Goal: Task Accomplishment & Management: Use online tool/utility

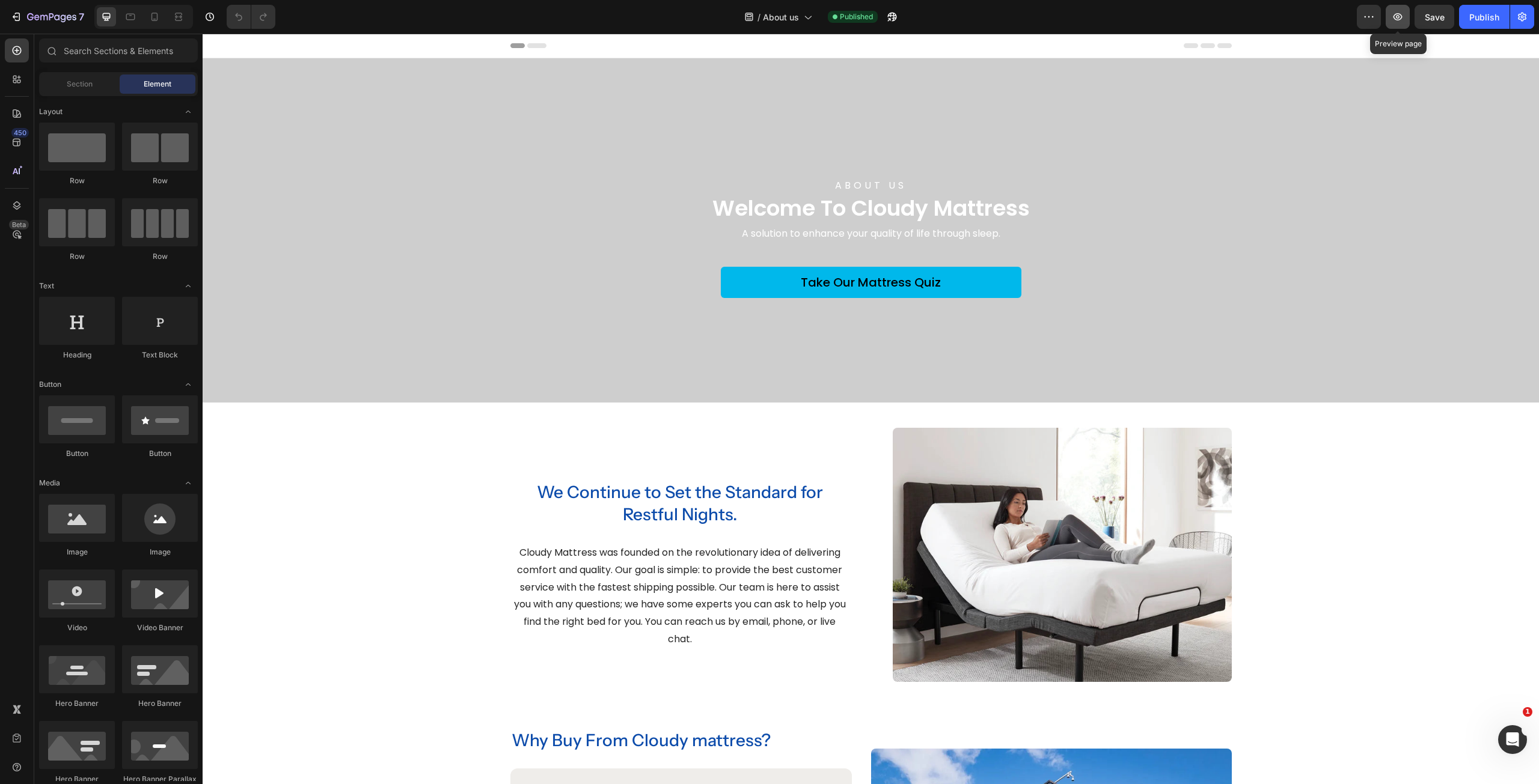
click at [1398, 22] on icon "button" at bounding box center [1397, 16] width 12 height 12
click at [21, 24] on button "7" at bounding box center [47, 17] width 84 height 24
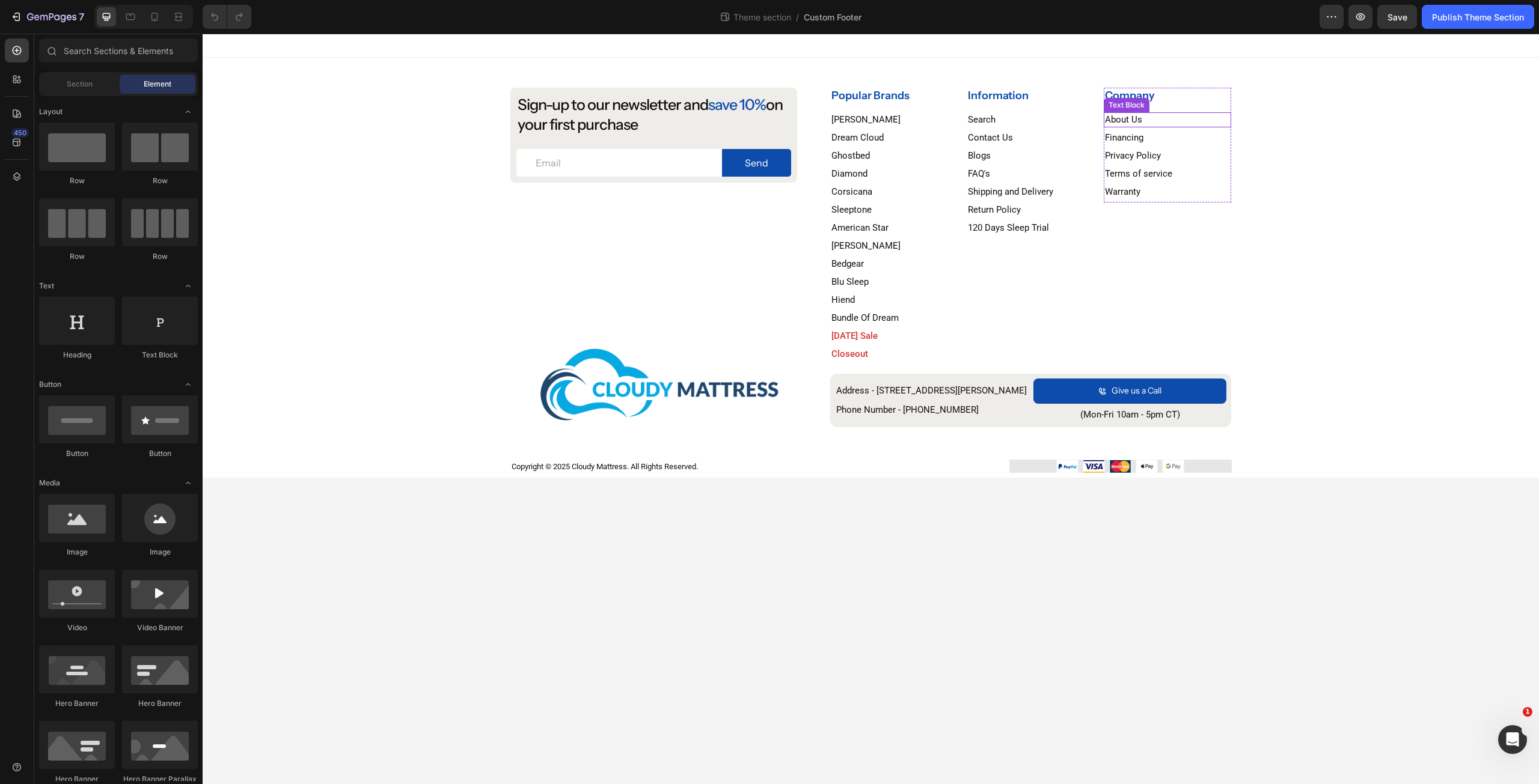
click at [1122, 119] on link "About Us" at bounding box center [1123, 119] width 38 height 11
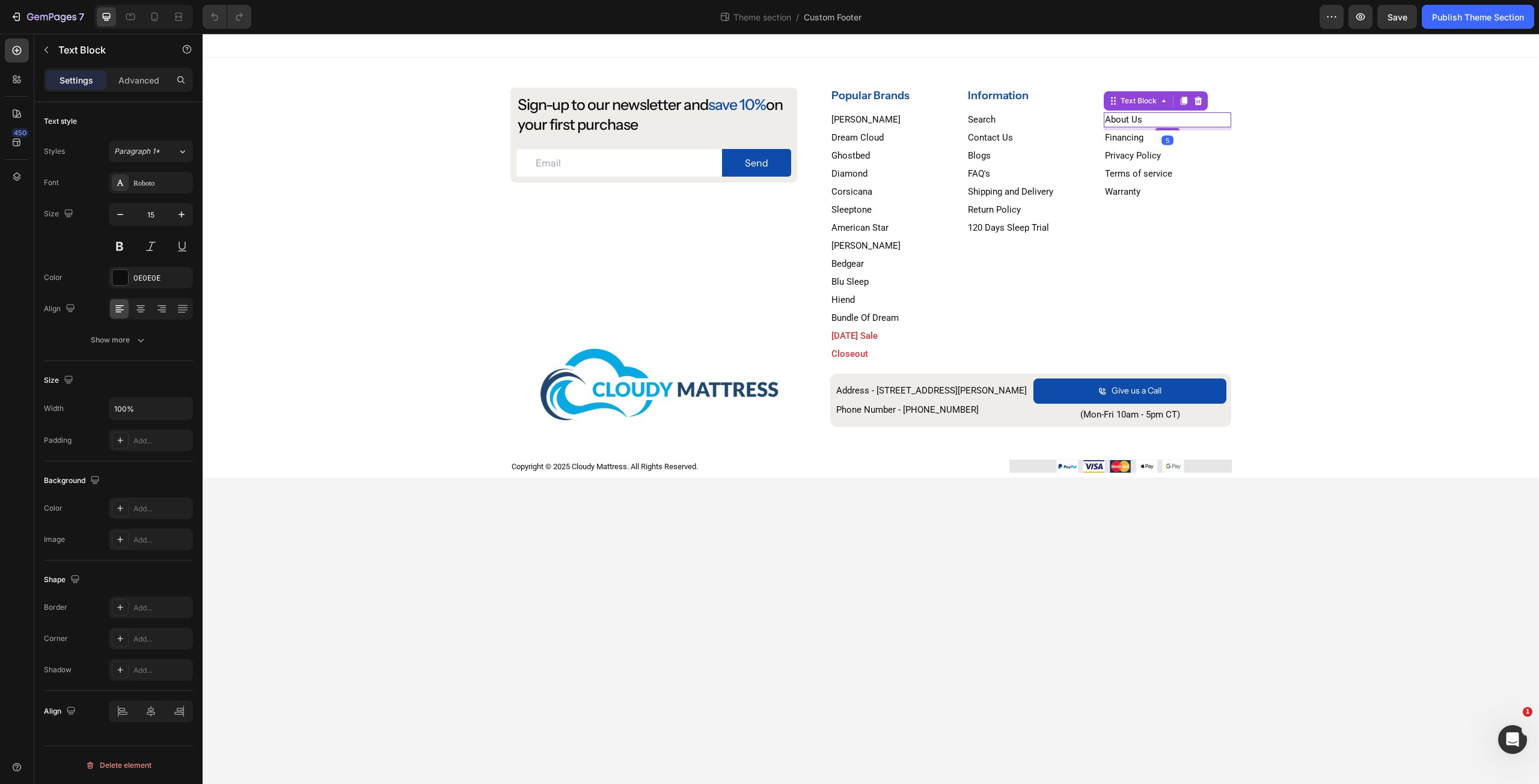
click at [1122, 118] on link "About Us" at bounding box center [1123, 119] width 38 height 11
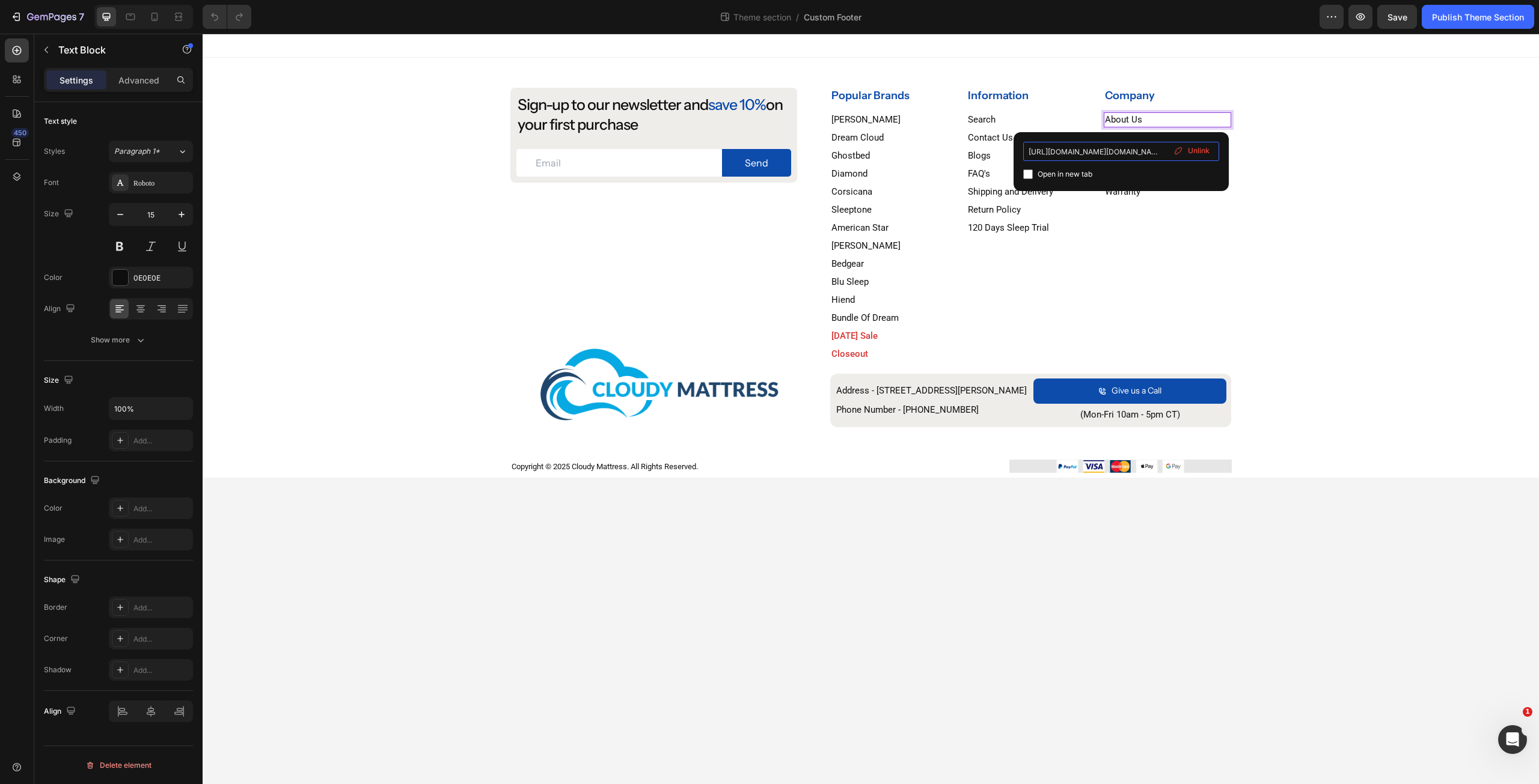
click at [1119, 153] on input "https://cloudymattress.com/a/gempages?version=v7&shop_id=491294865229873979&the…" at bounding box center [1121, 151] width 196 height 19
click at [1119, 158] on input "https://cloudymattress.com/a/gempages?version=v7&shop_id=491294865229873979&the…" at bounding box center [1121, 151] width 196 height 19
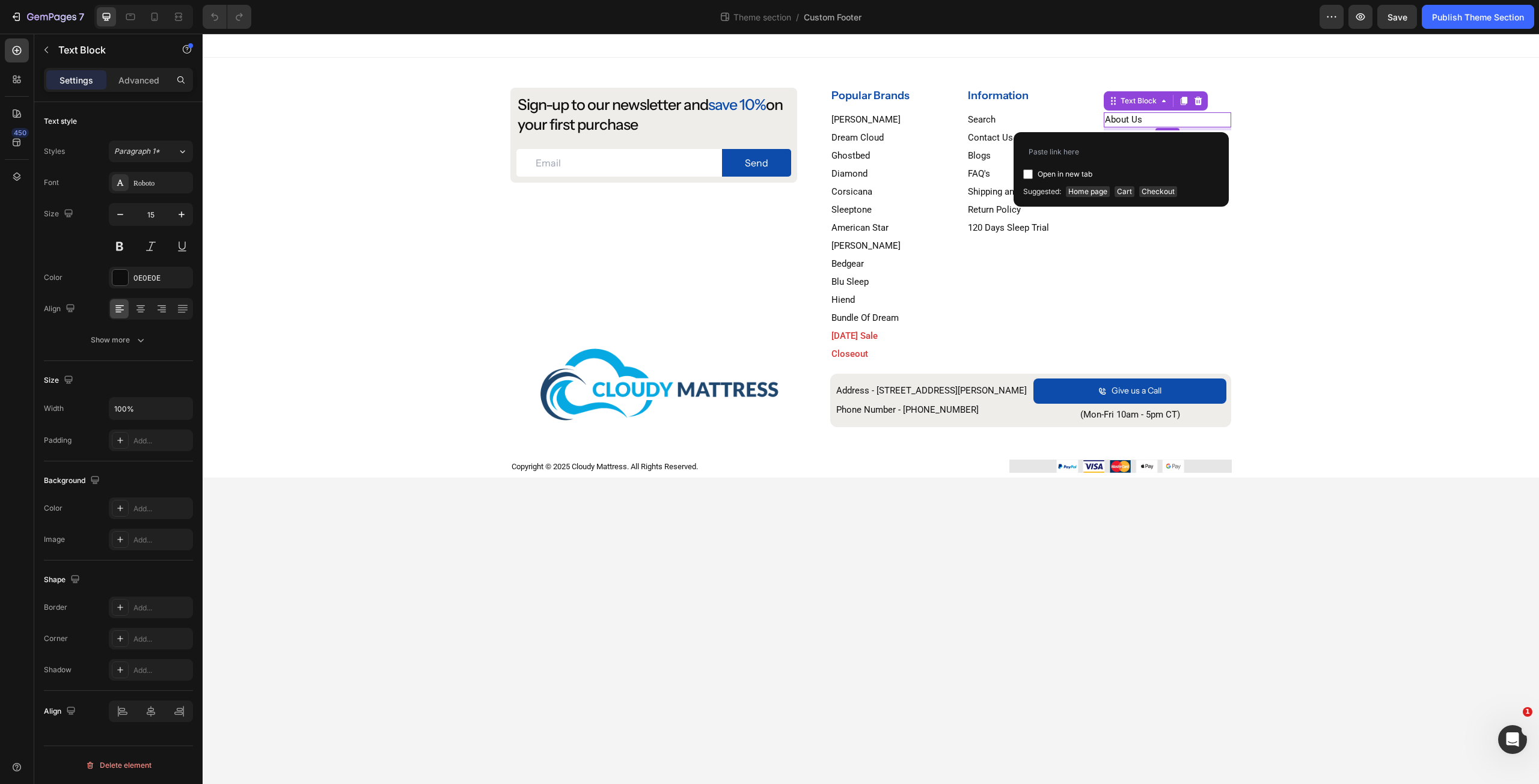
click at [1151, 112] on div "Company Heading About Us Text Block 5 Financing Text Block Privacy Policy Text …" at bounding box center [1168, 145] width 128 height 115
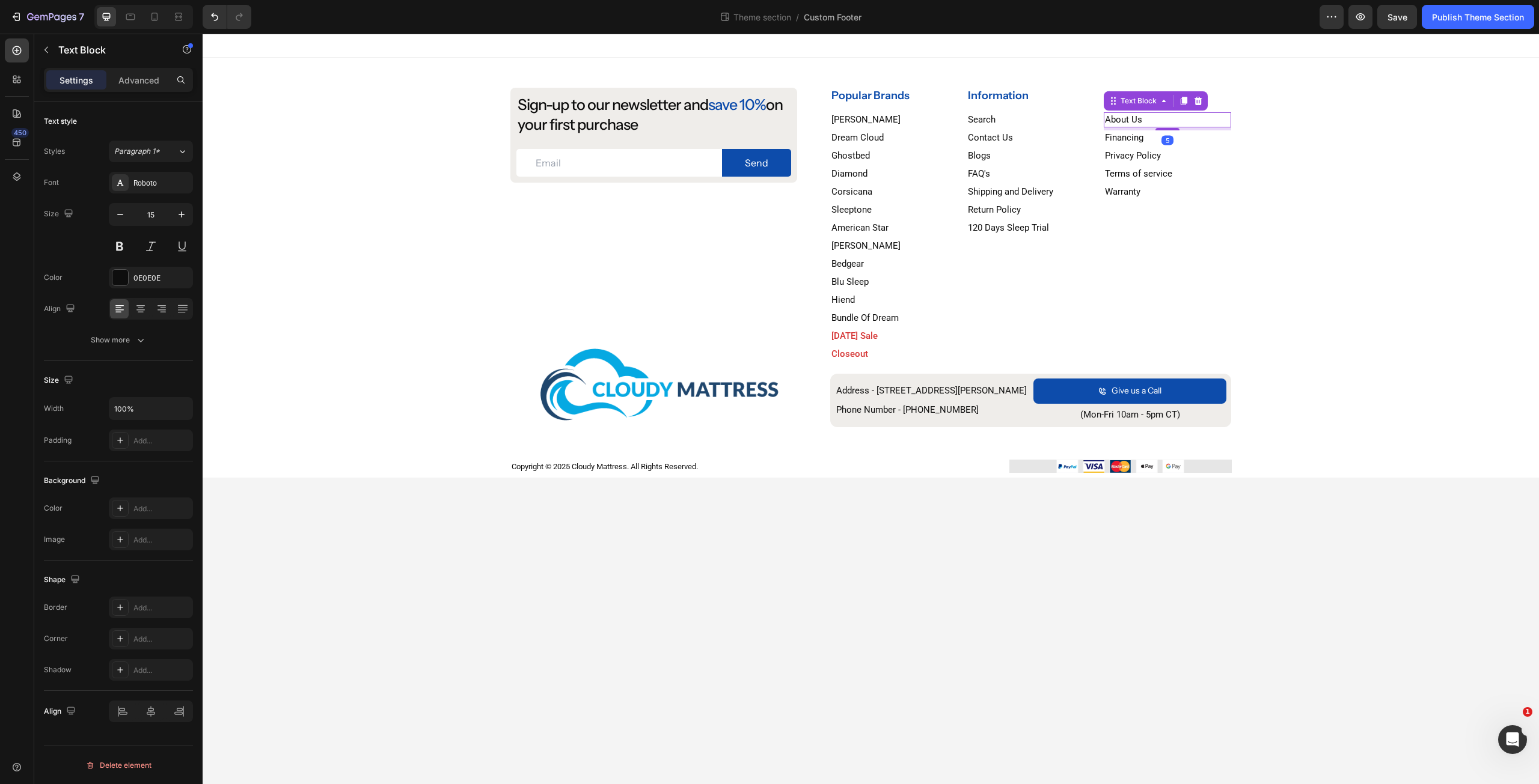
click at [1136, 120] on p "About Us" at bounding box center [1167, 120] width 126 height 13
click at [1156, 116] on p "About Us" at bounding box center [1167, 120] width 126 height 13
drag, startPoint x: 1182, startPoint y: 116, endPoint x: 1375, endPoint y: 177, distance: 202.4
click at [1374, 177] on div "Sign-up to our newsletter and save 10% on your first purchase Heading Email Fie…" at bounding box center [870, 283] width 1336 height 390
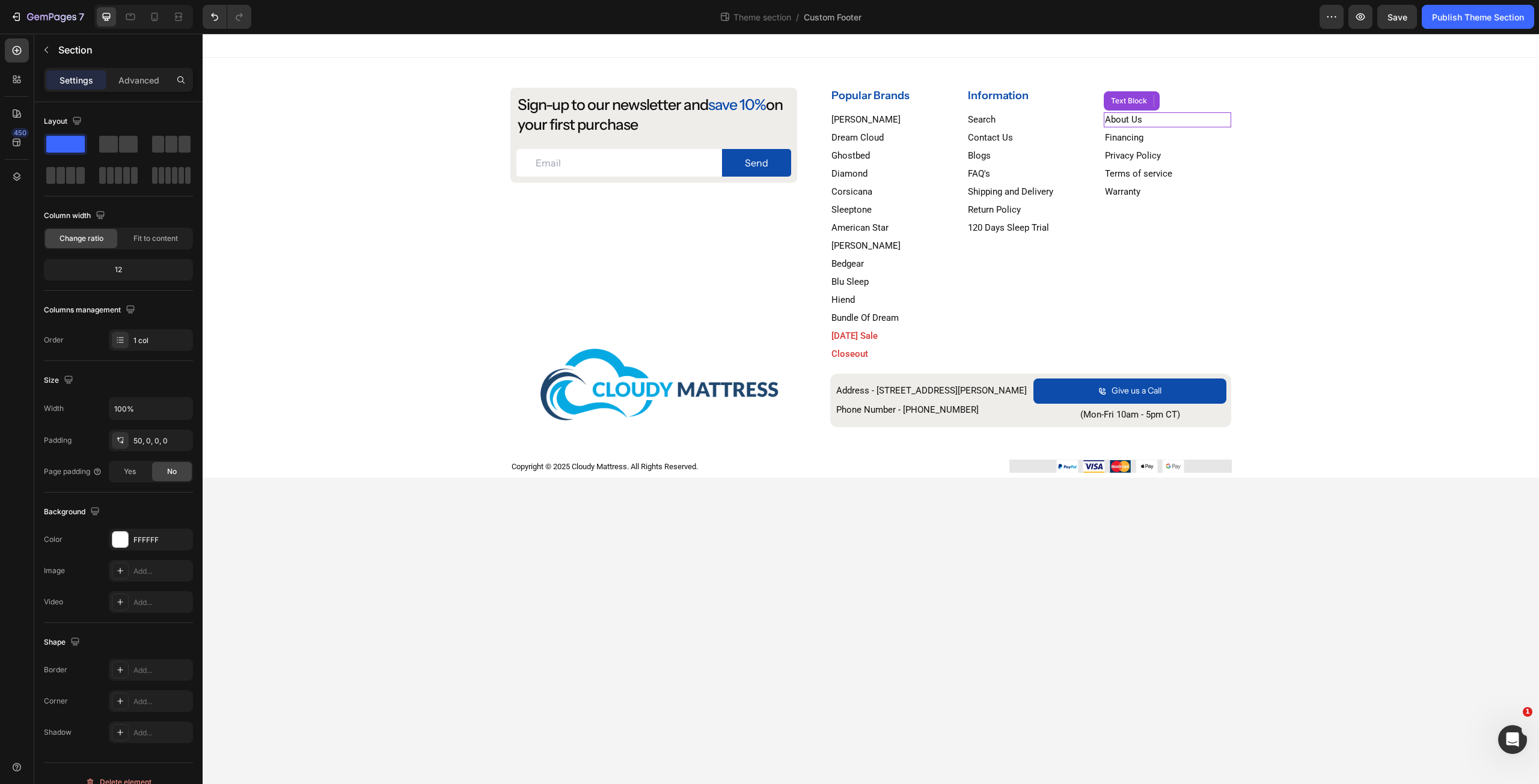
click at [1148, 120] on p "About Us" at bounding box center [1167, 120] width 126 height 13
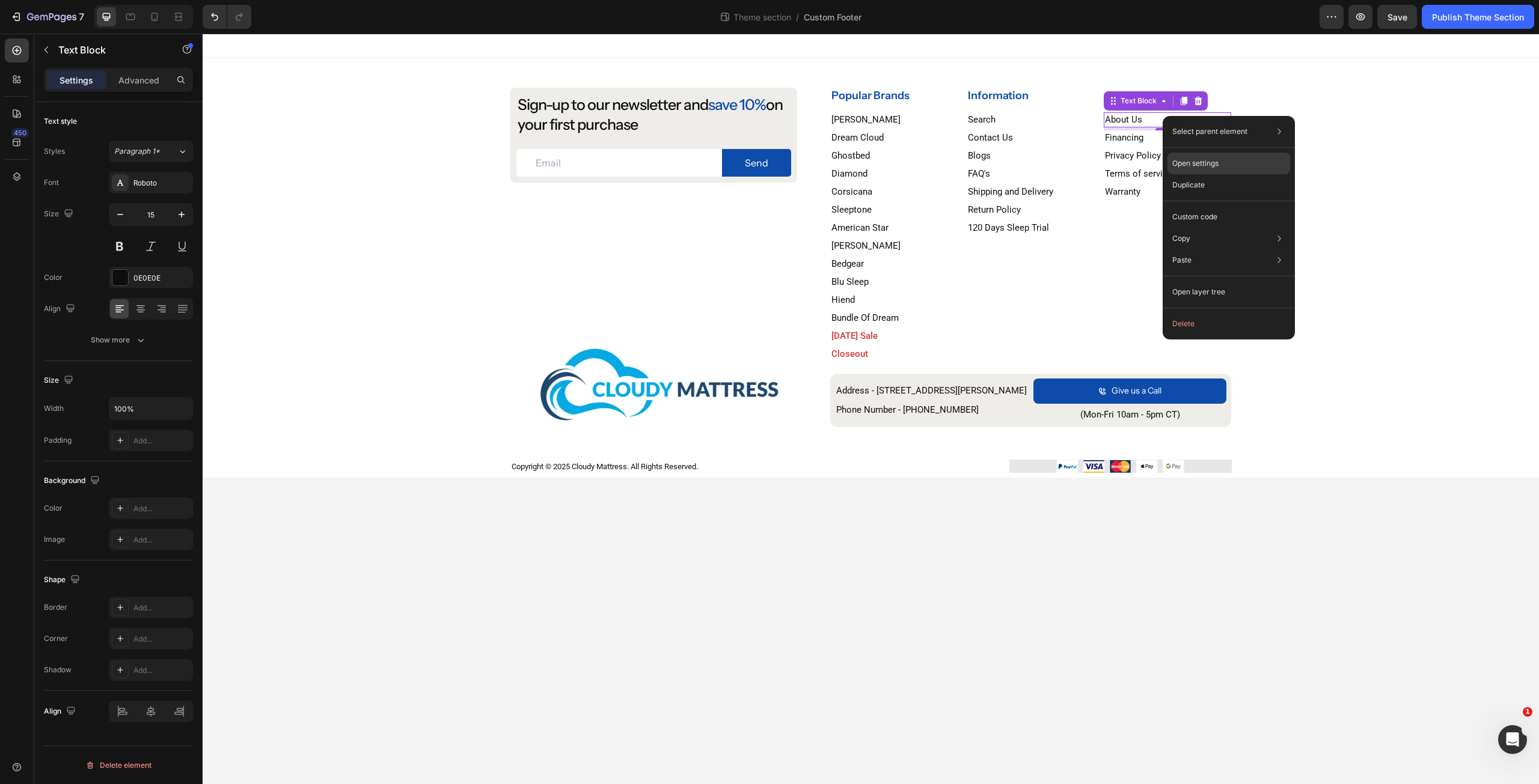
click at [1213, 162] on p "Open settings" at bounding box center [1195, 163] width 46 height 11
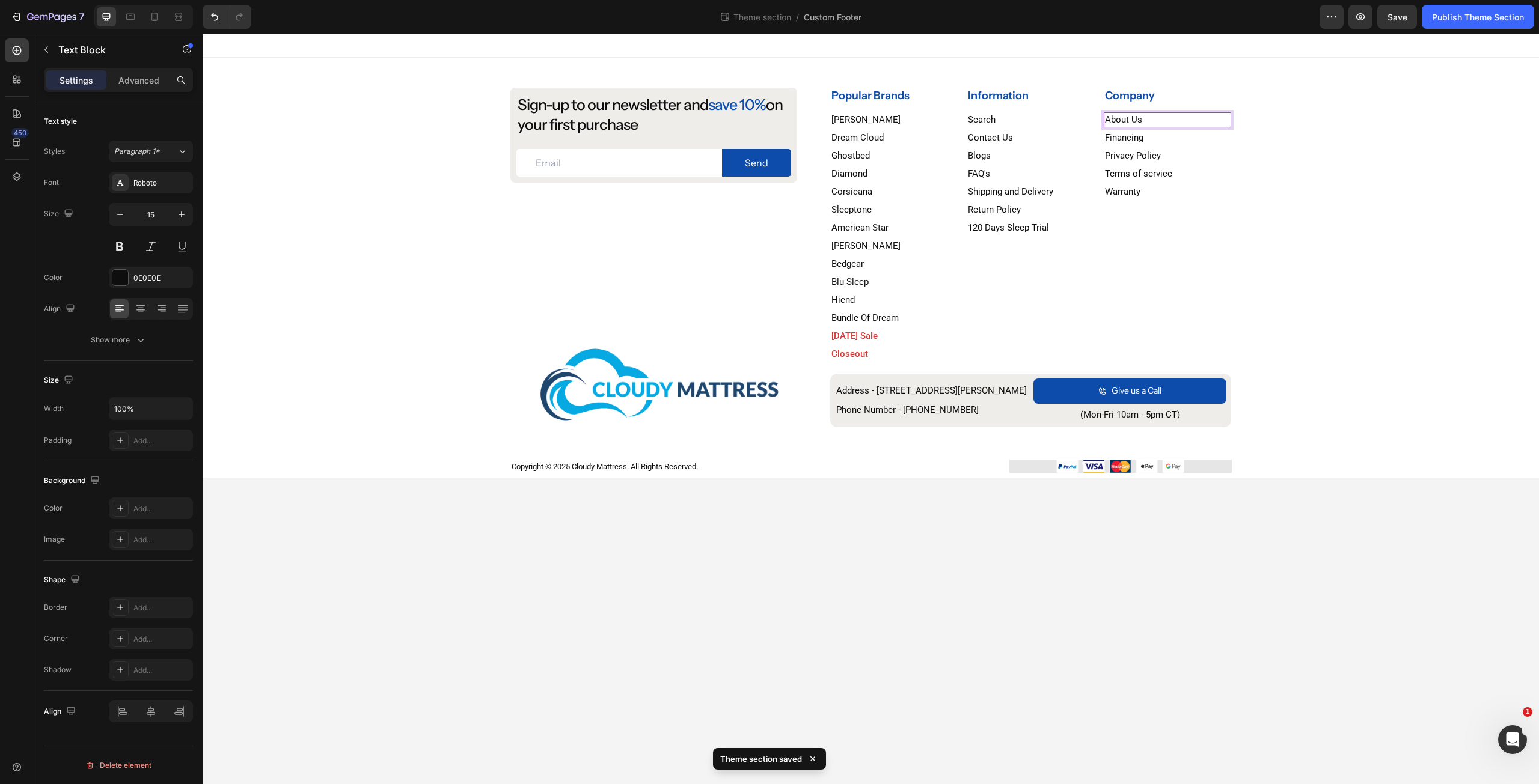
click at [1141, 123] on p "About Us" at bounding box center [1167, 120] width 126 height 13
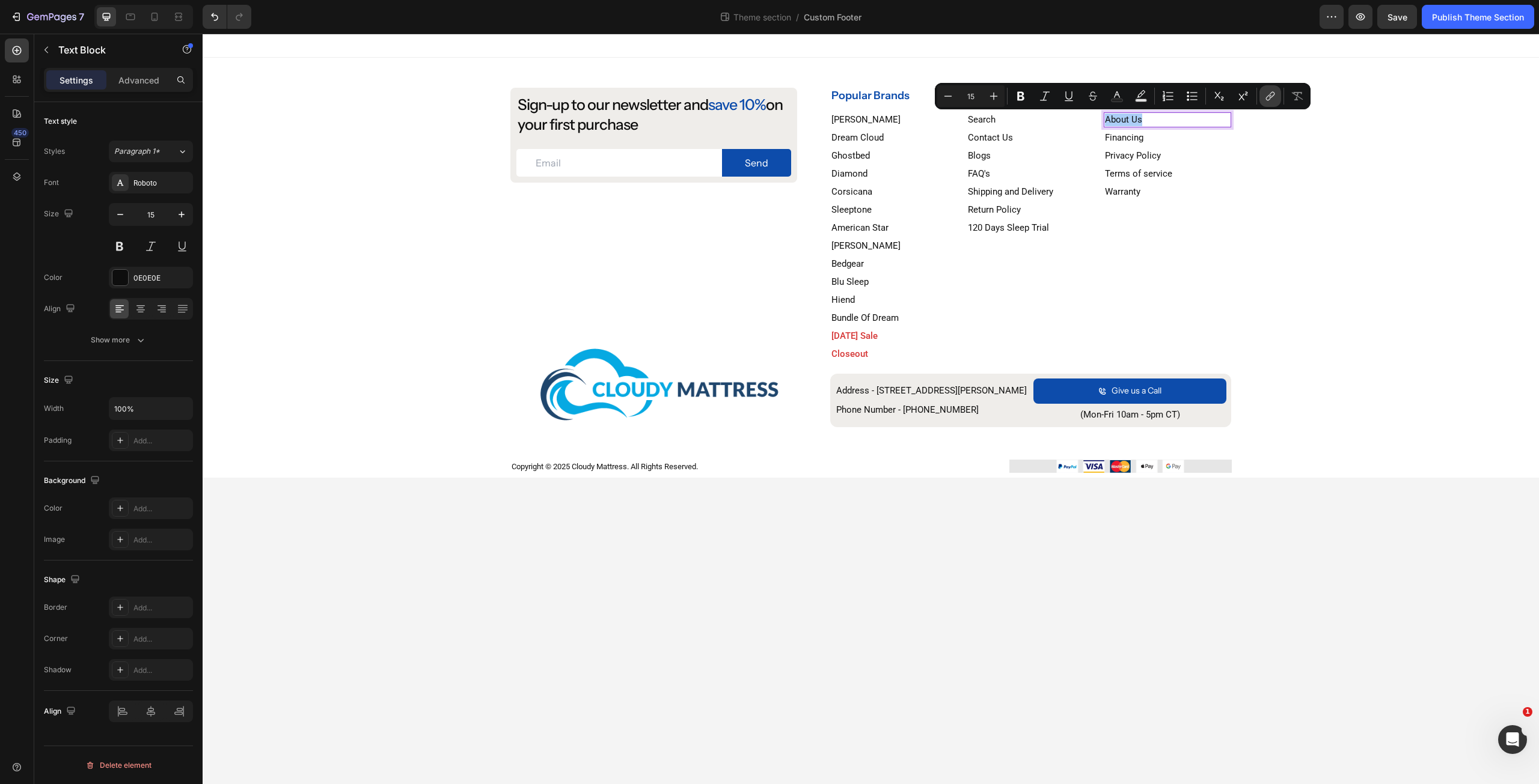
click at [1271, 104] on button "link" at bounding box center [1270, 96] width 21 height 21
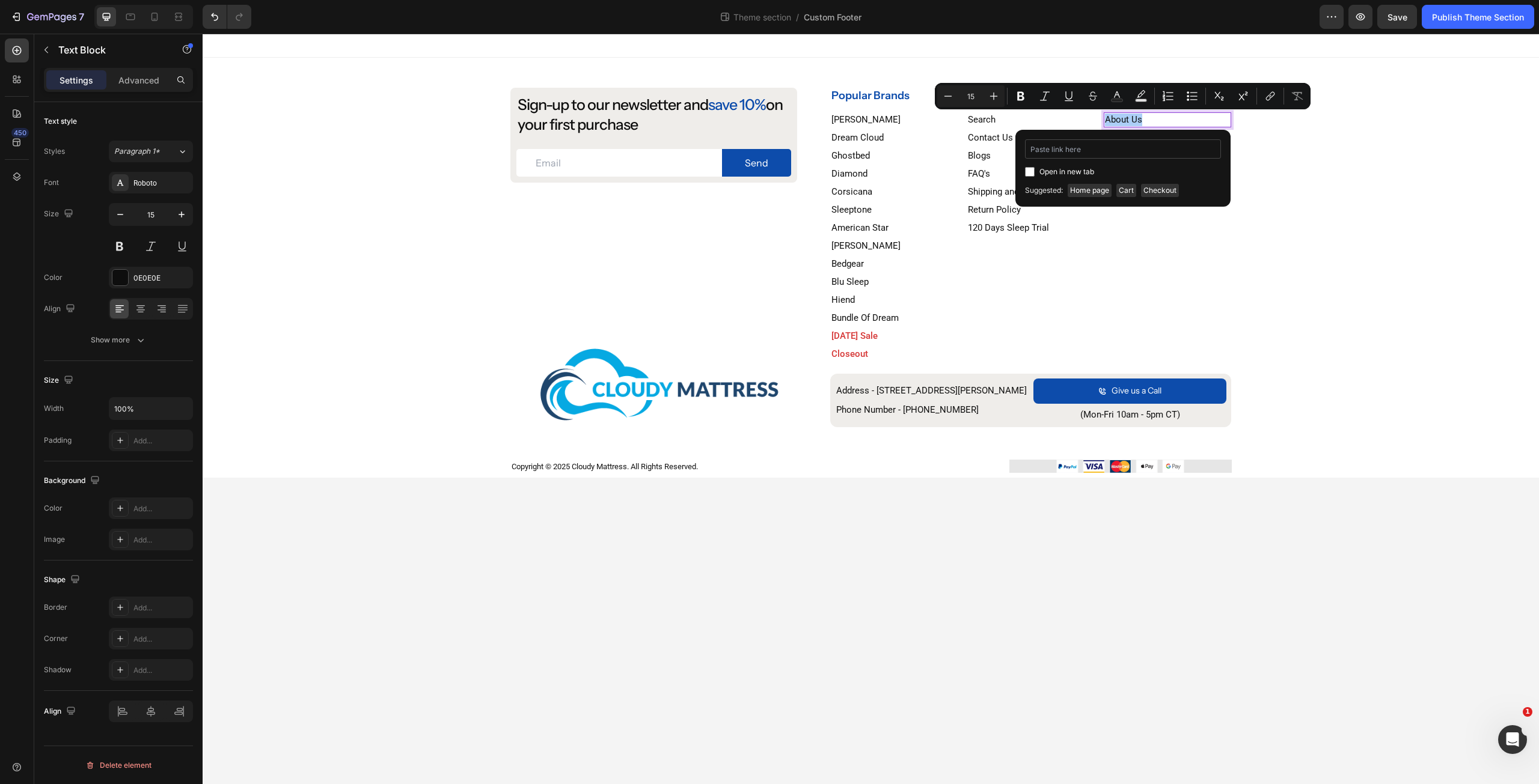
click at [1156, 143] on input "Editor contextual toolbar" at bounding box center [1123, 148] width 196 height 19
type input "A"
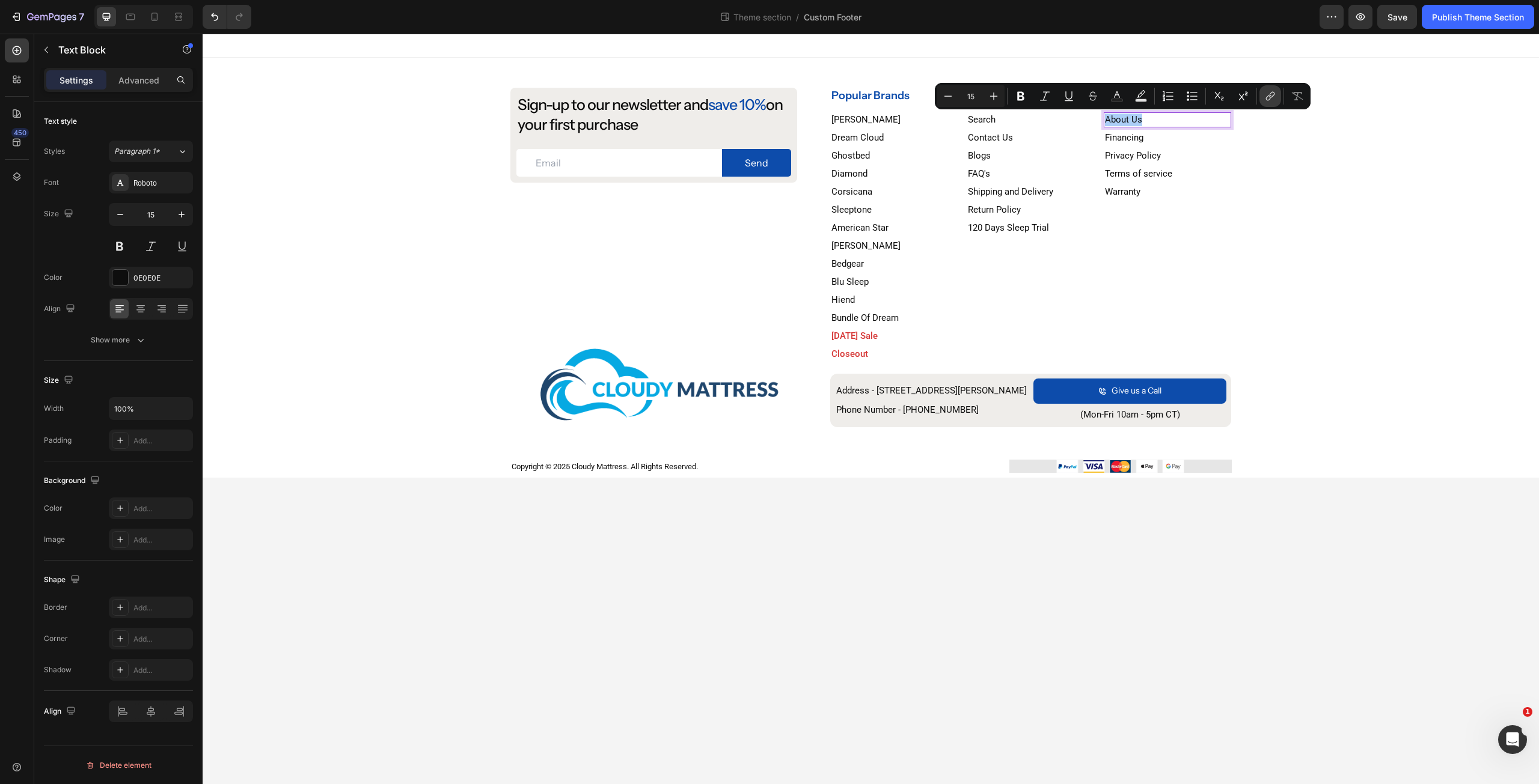
drag, startPoint x: 926, startPoint y: 86, endPoint x: 1268, endPoint y: 97, distance: 342.2
click at [1268, 97] on icon "Editor contextual toolbar" at bounding box center [1270, 96] width 12 height 12
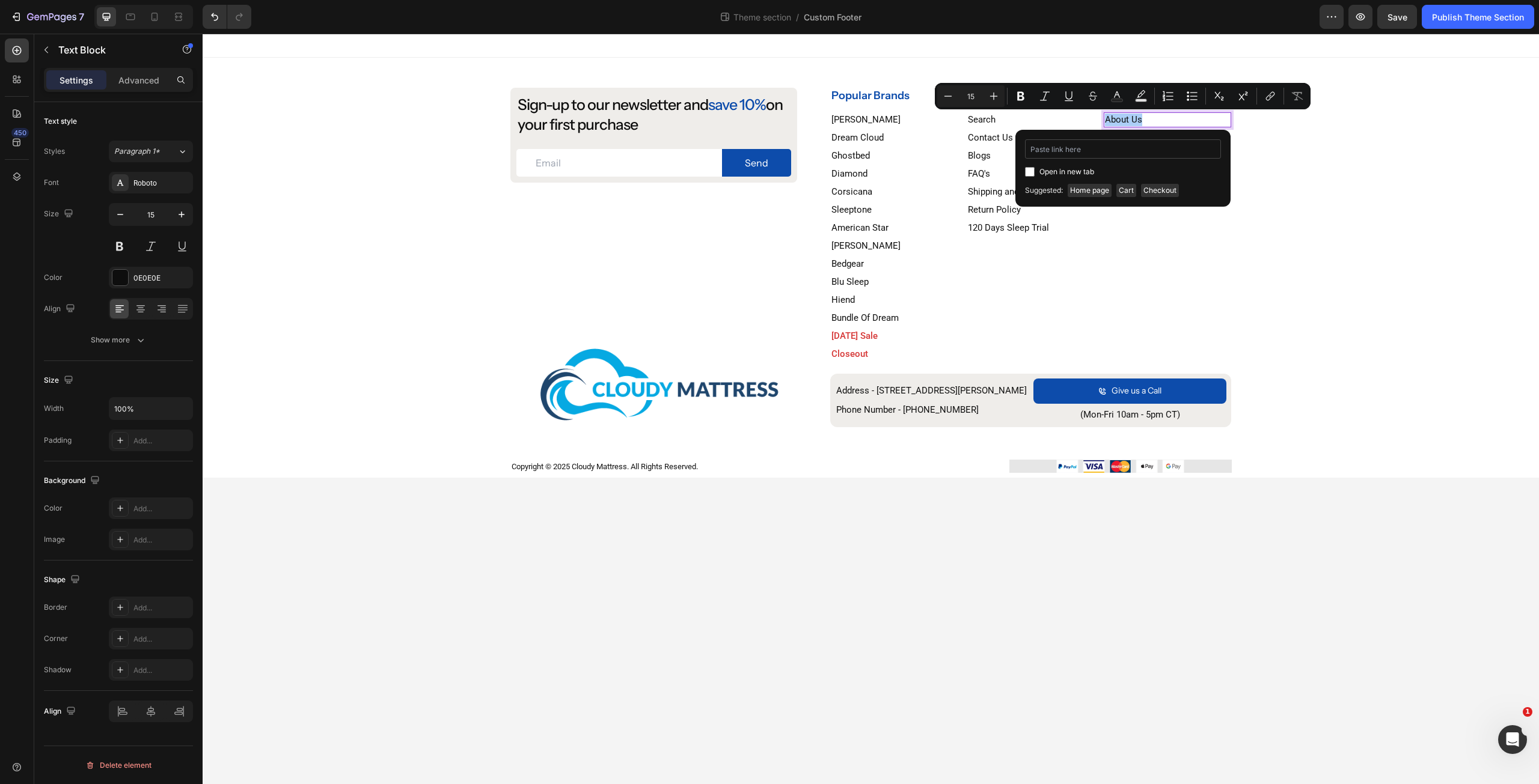
type input "https://cloudymattress.com/a/gempages?version=v7&shop_id=491294865229873979&the…"
click at [1341, 214] on div "Sign-up to our newsletter and save 10% on your first purchase Heading Email Fie…" at bounding box center [870, 283] width 1336 height 390
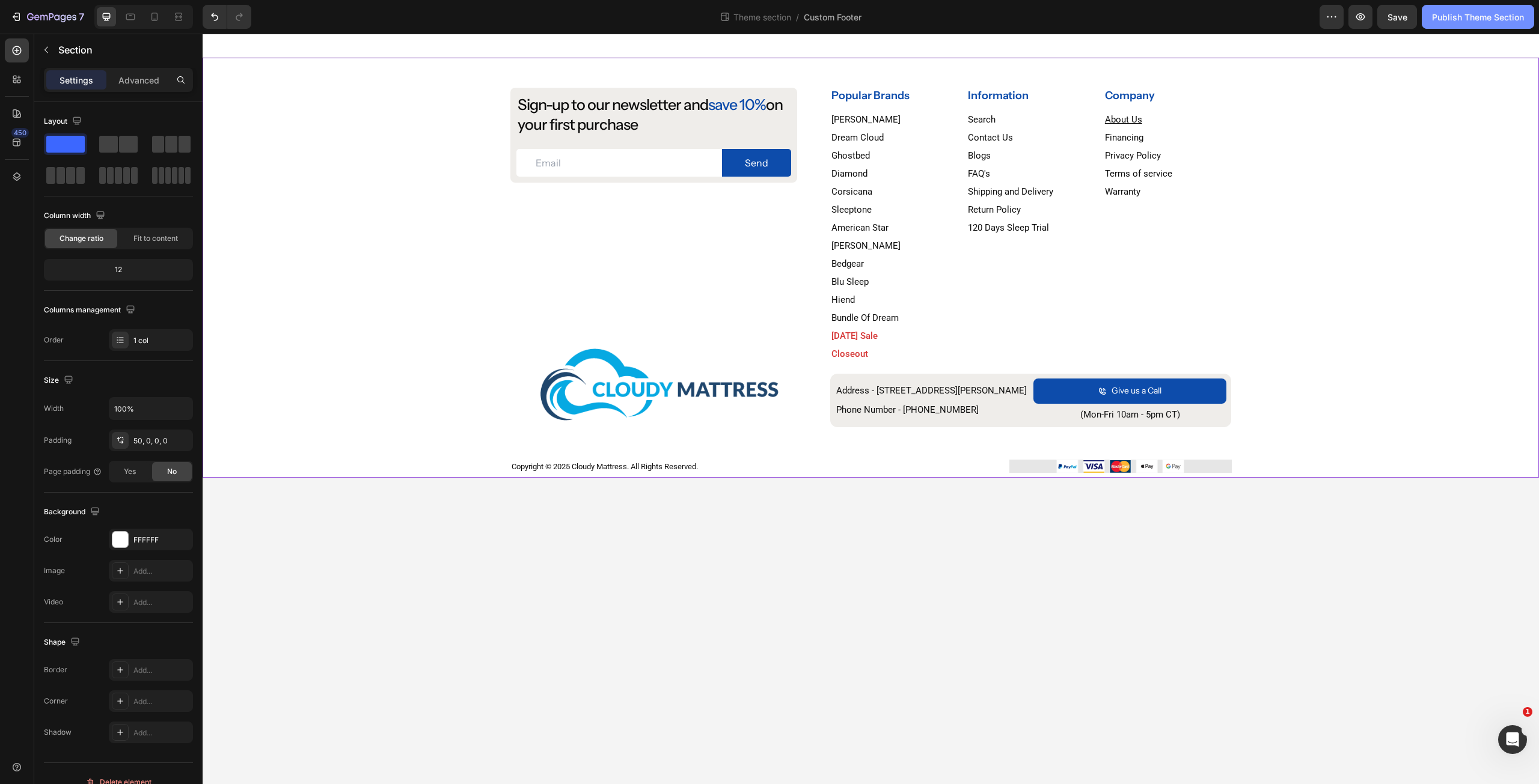
click at [1465, 18] on div "Publish Theme Section" at bounding box center [1478, 17] width 92 height 13
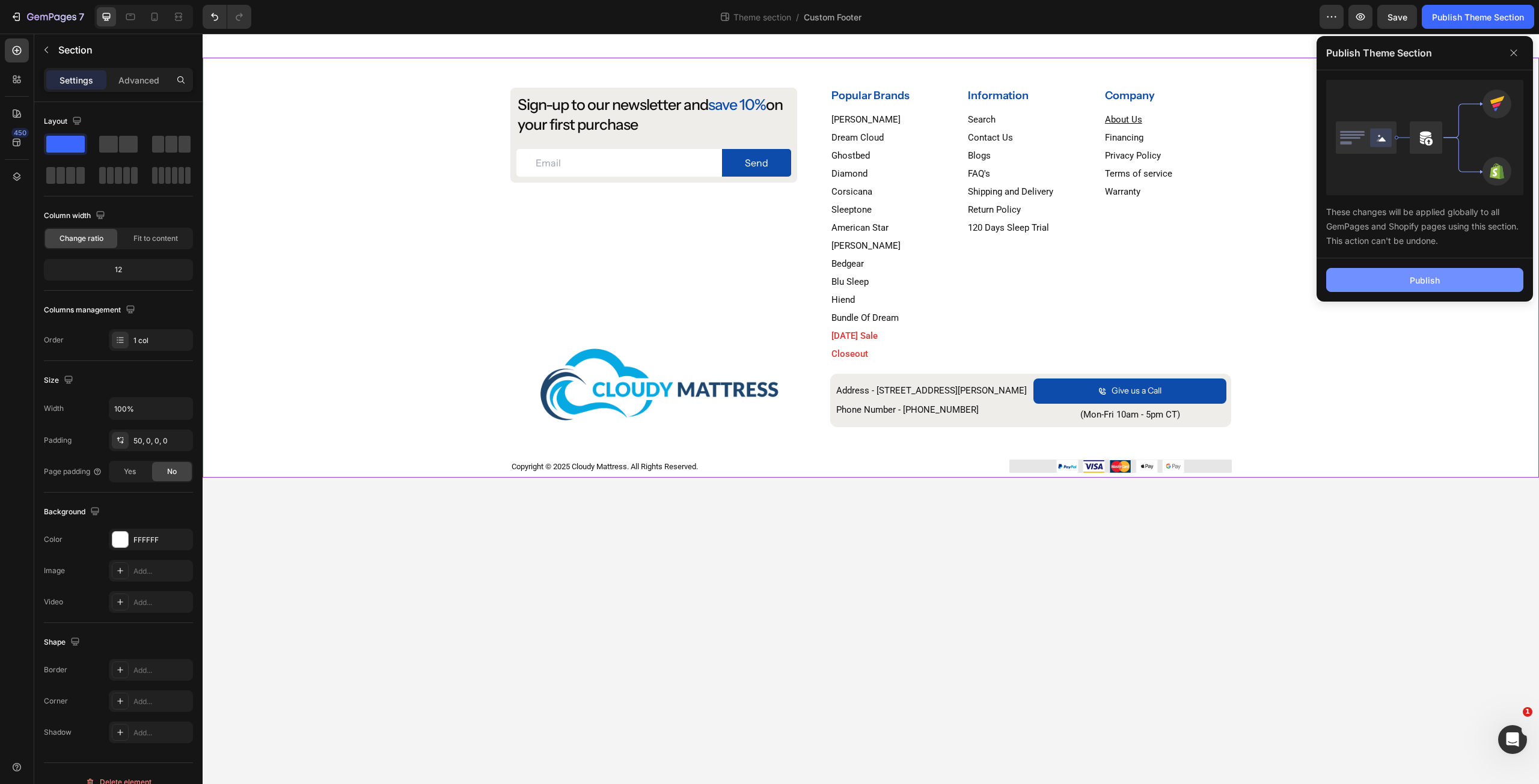
click at [1386, 285] on button "Publish" at bounding box center [1425, 280] width 197 height 24
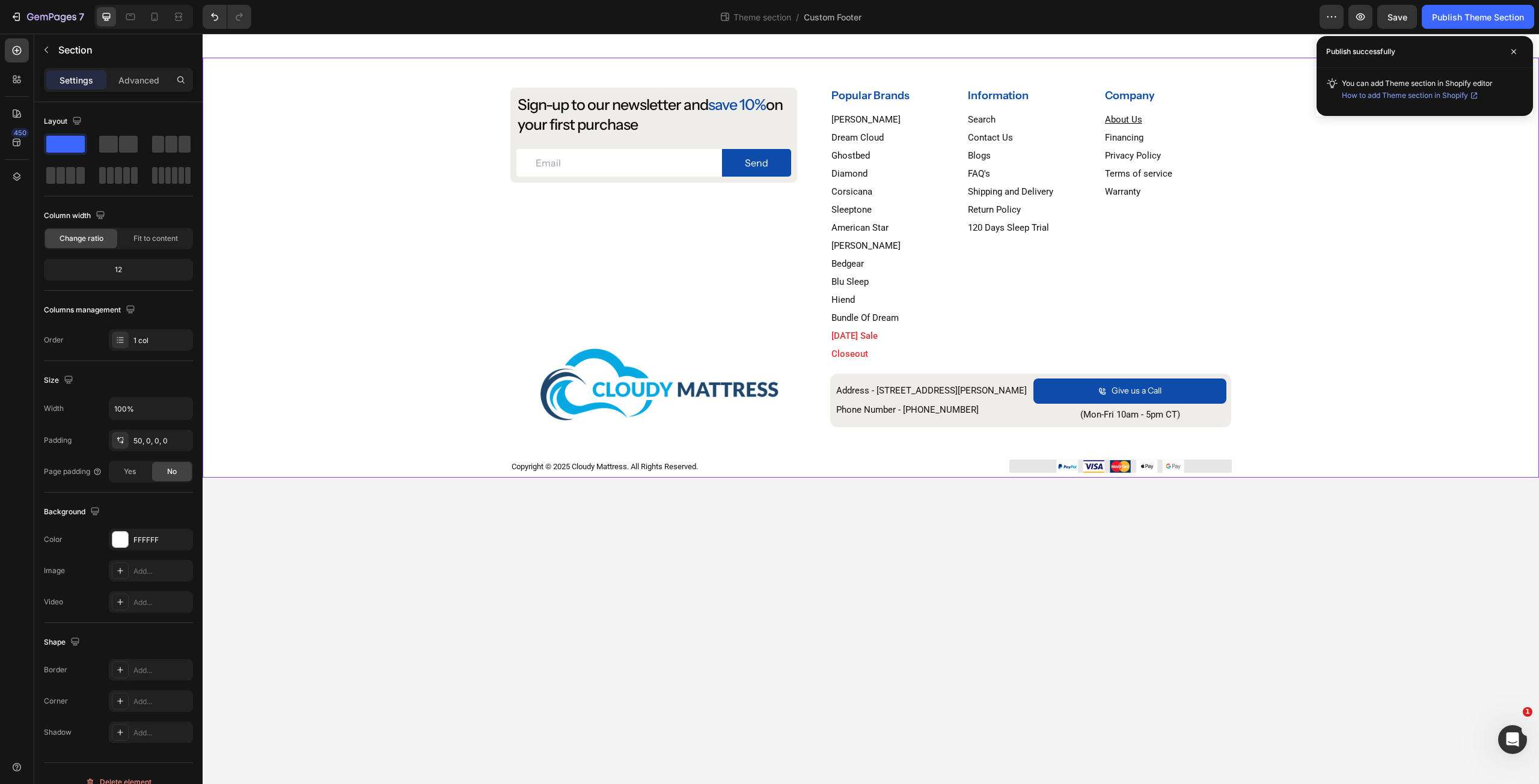
click at [1003, 635] on body "Sign-up to our newsletter and save 10% on your first purchase Heading Email Fie…" at bounding box center [870, 409] width 1336 height 751
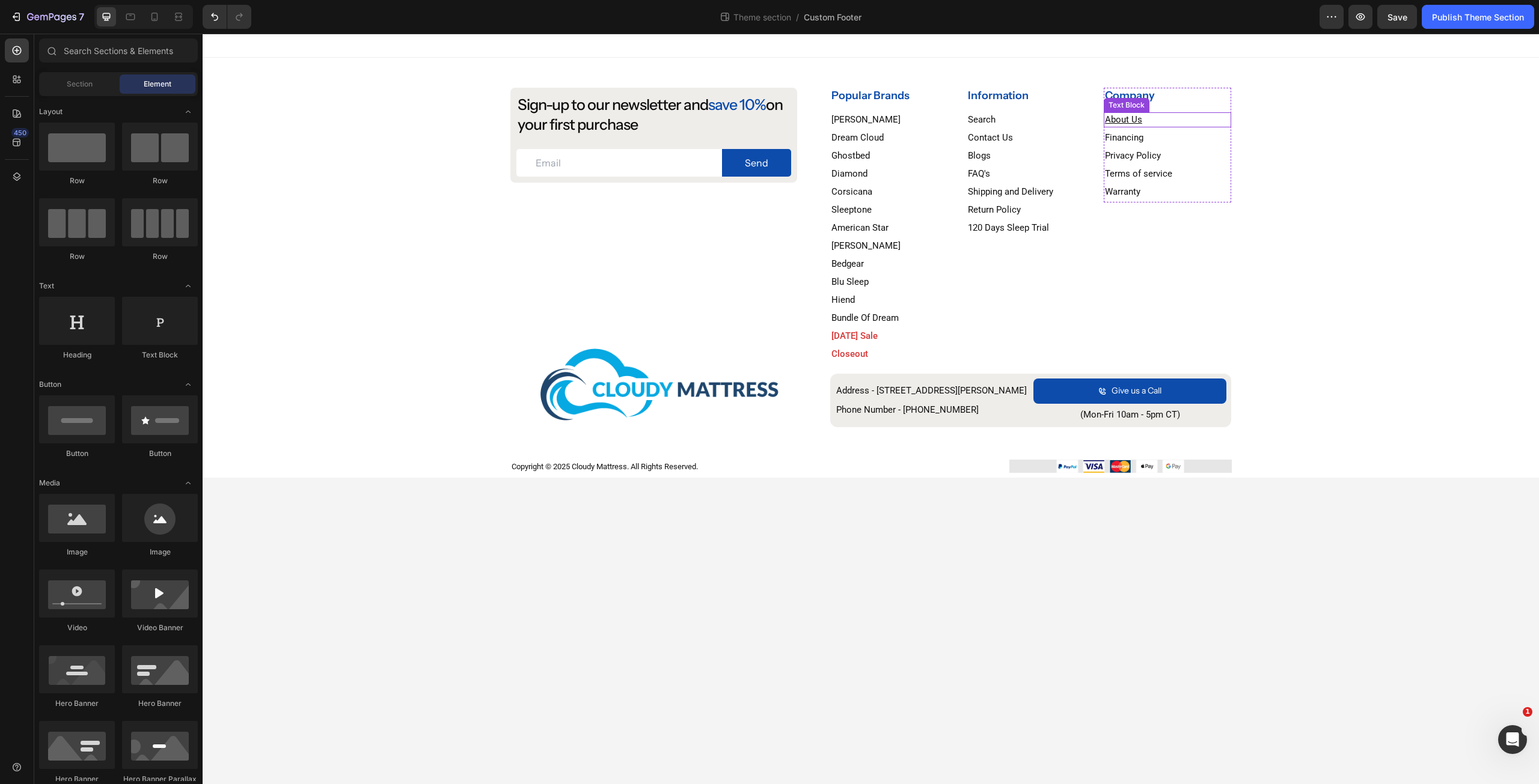
click at [1132, 122] on u "About Us" at bounding box center [1123, 119] width 38 height 11
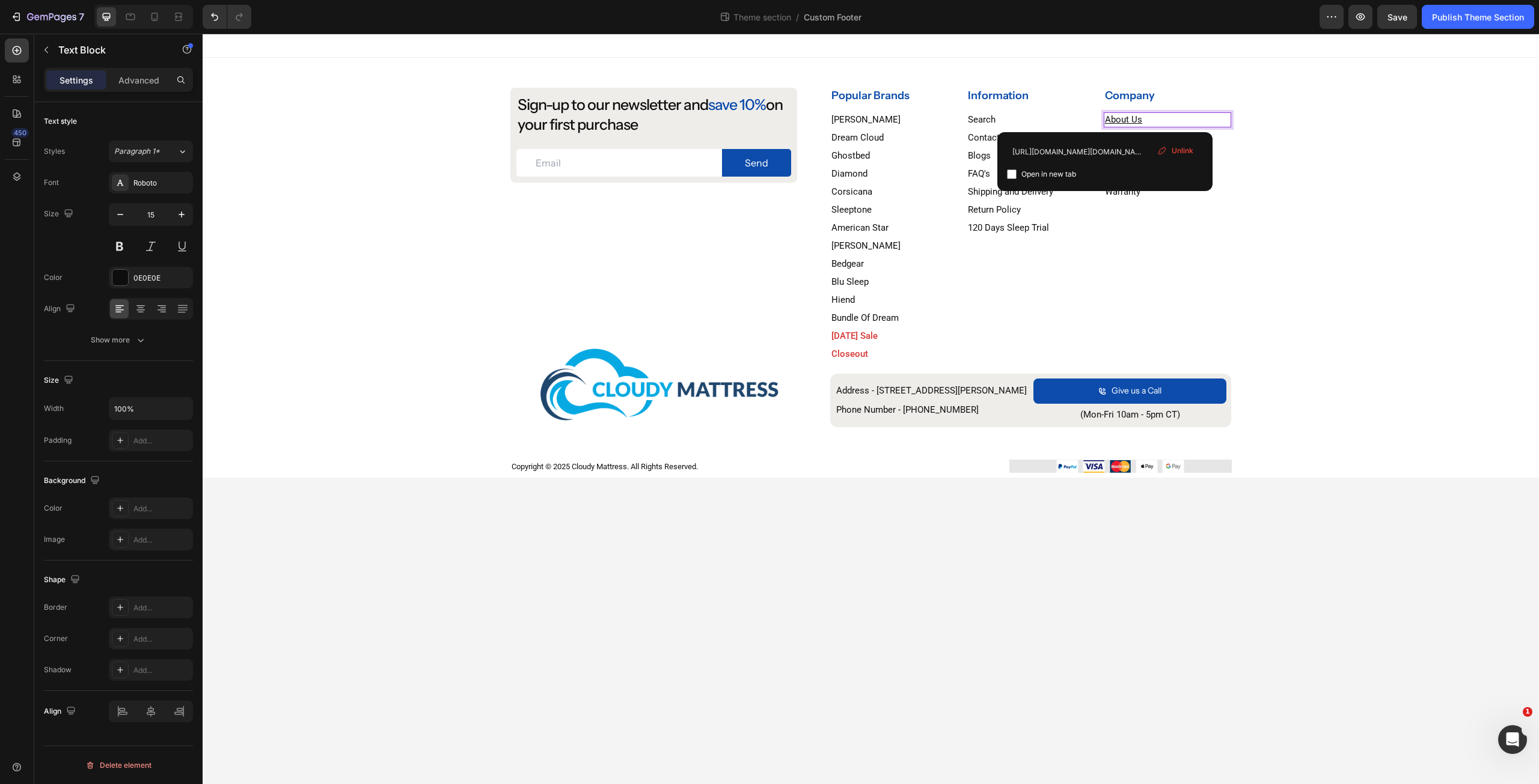
click at [1132, 122] on u "About Us" at bounding box center [1123, 119] width 38 height 11
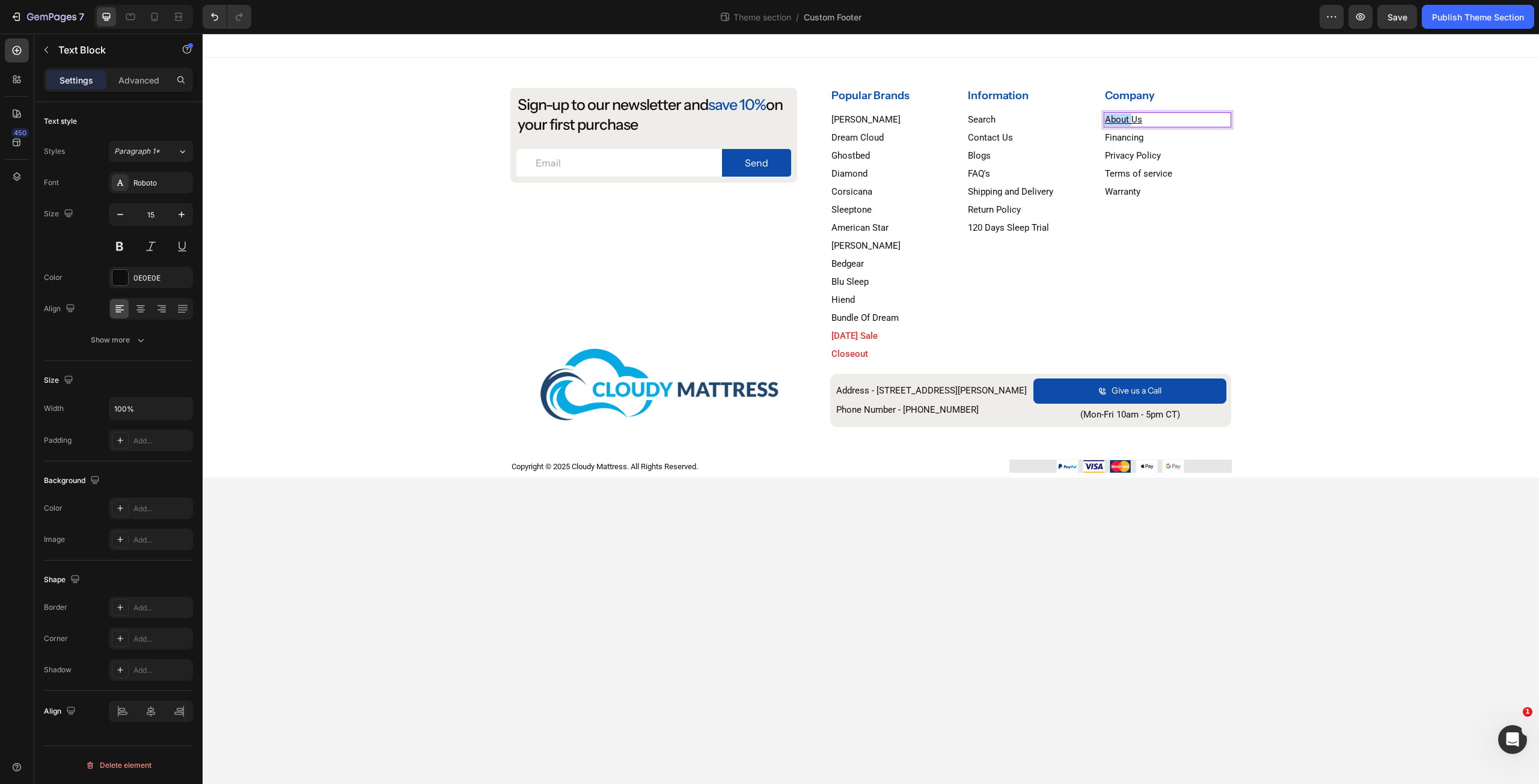
click at [1132, 122] on u "About Us" at bounding box center [1123, 119] width 38 height 11
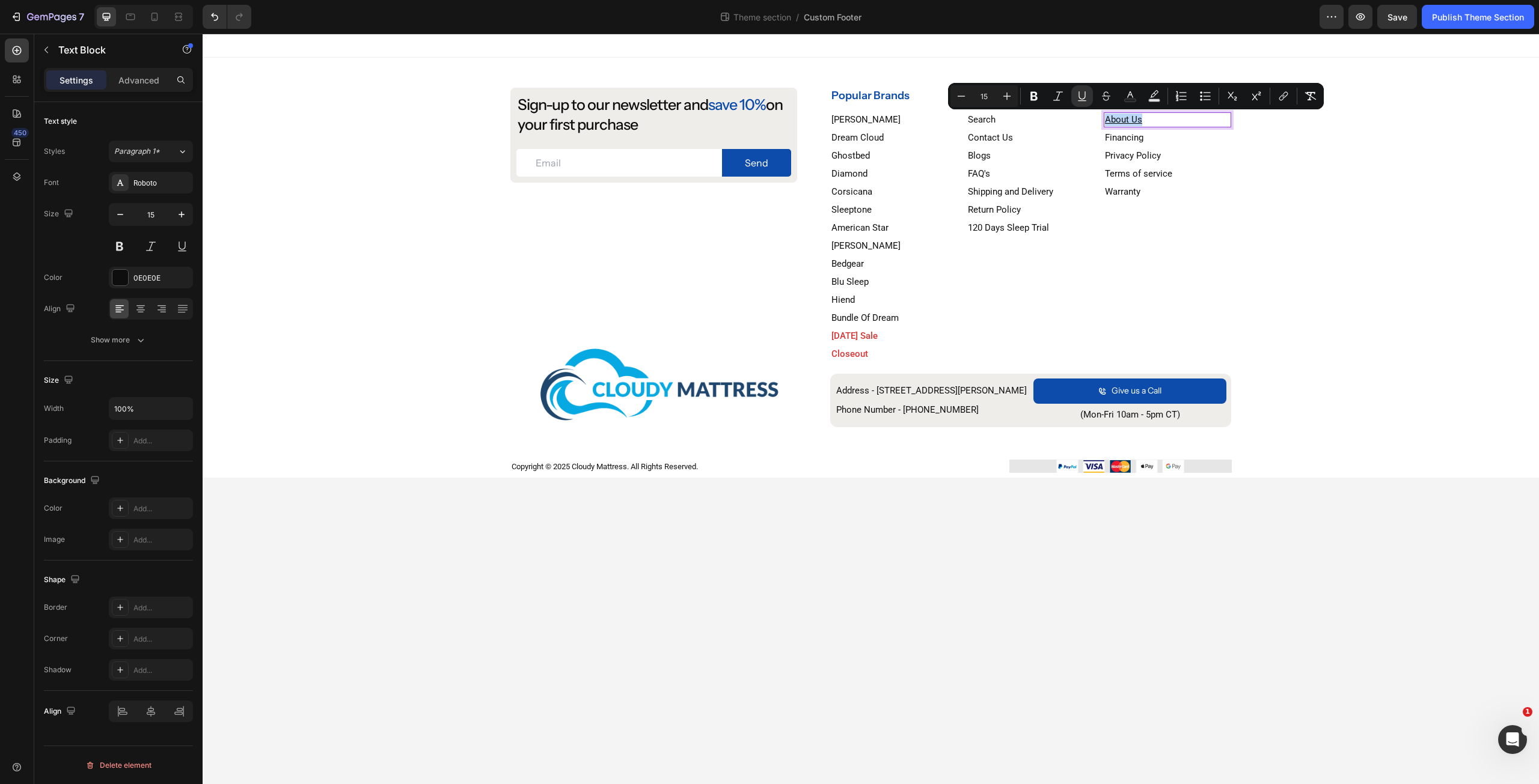
click at [1132, 122] on u "About Us" at bounding box center [1123, 119] width 38 height 11
click at [1073, 92] on icon "Editor contextual toolbar" at bounding box center [1068, 96] width 12 height 12
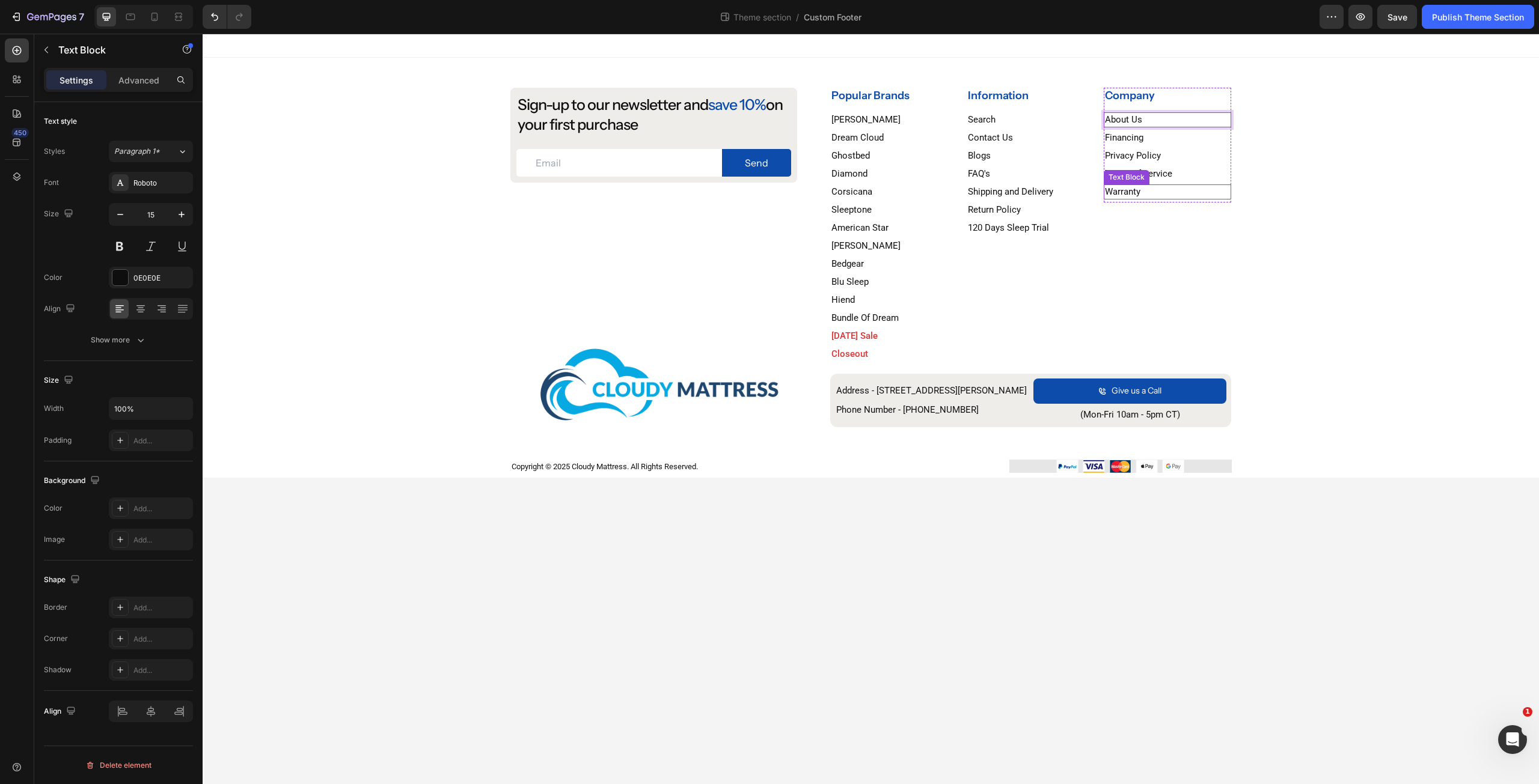
click at [1210, 191] on p "Warranty" at bounding box center [1167, 192] width 126 height 13
click at [1445, 29] on div "7 Theme section / Custom Footer Preview Save Publish Theme Section" at bounding box center [770, 17] width 1539 height 34
click at [1458, 18] on div "Publish Theme Section" at bounding box center [1478, 17] width 92 height 13
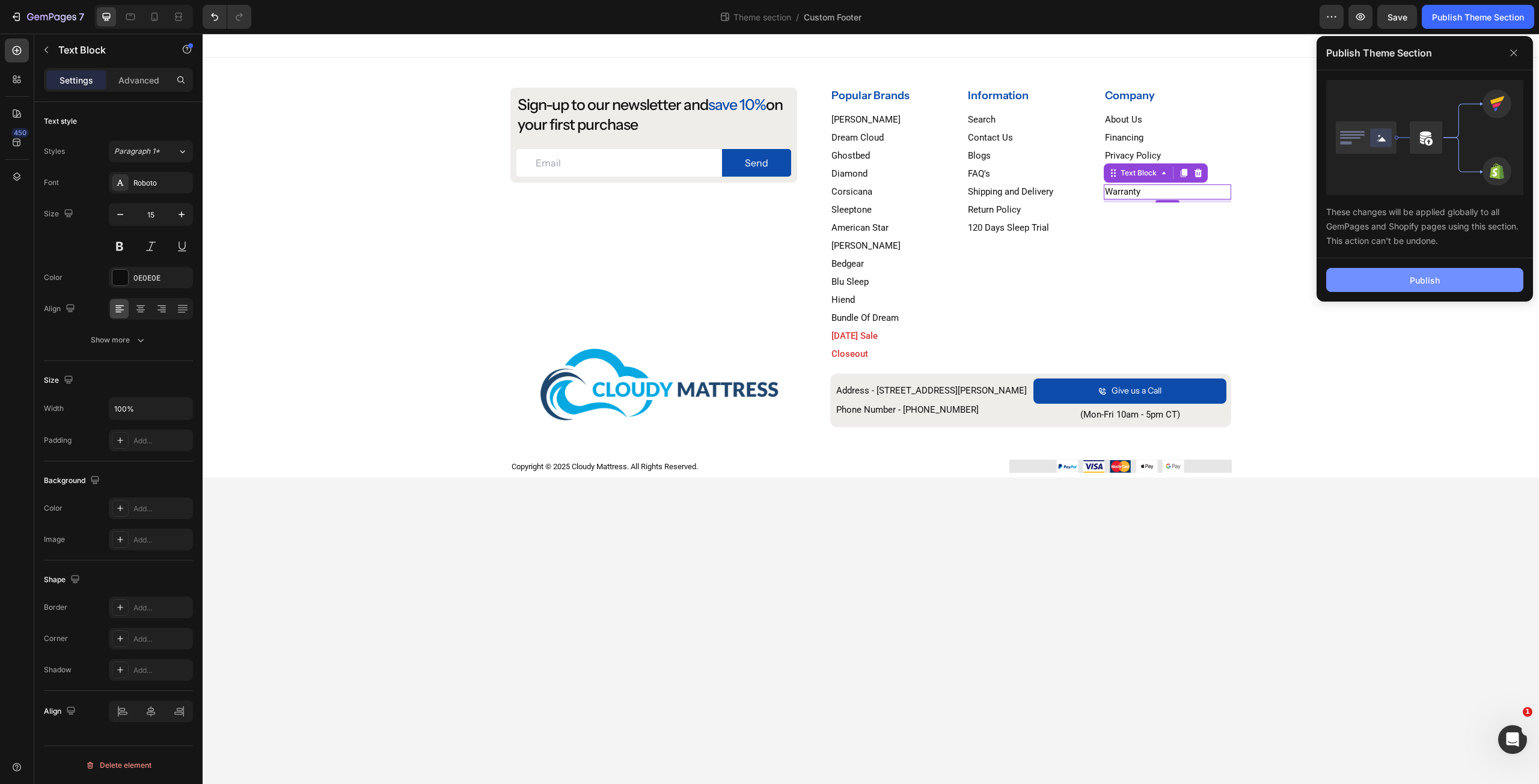
click at [1363, 291] on button "Publish" at bounding box center [1425, 280] width 197 height 24
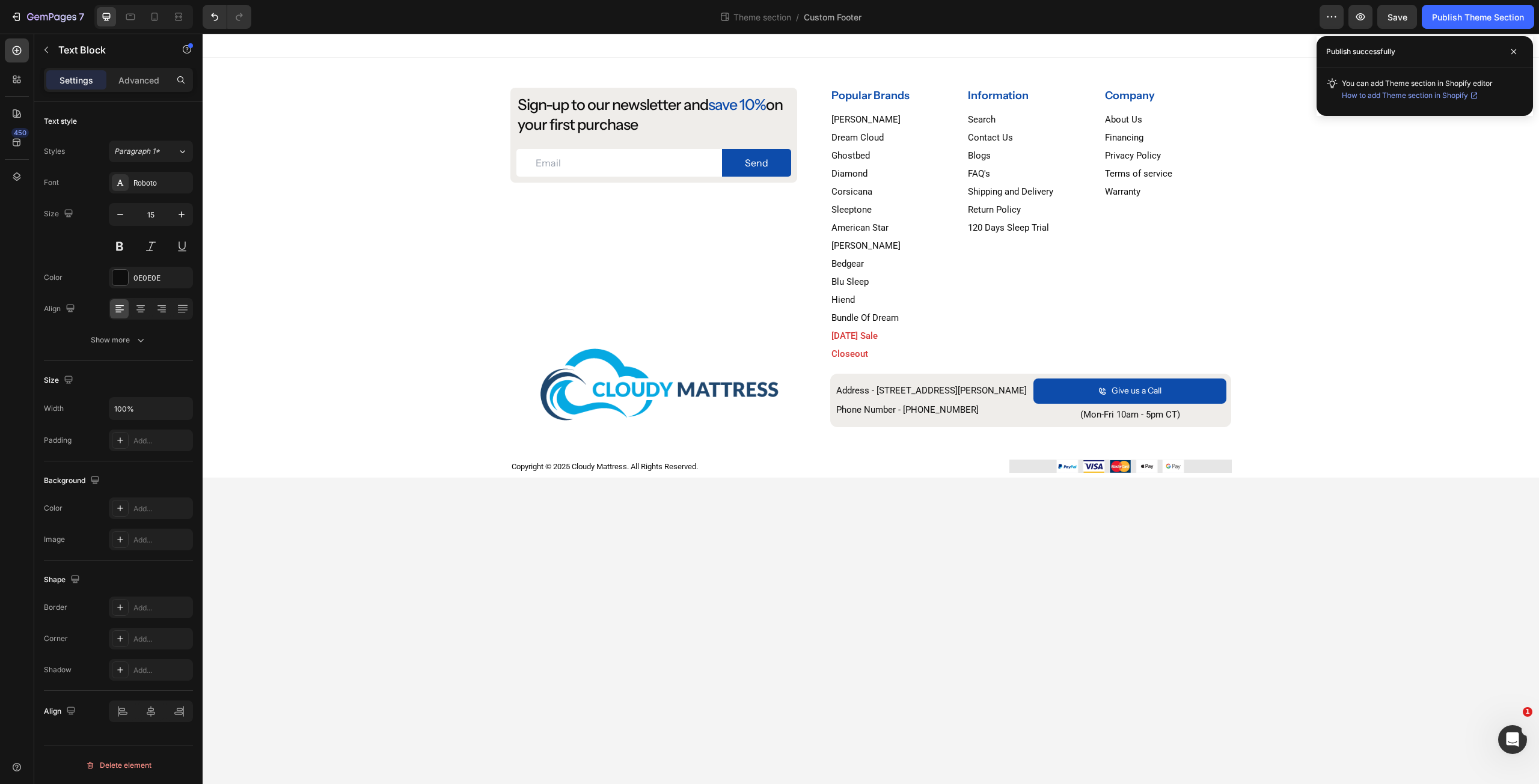
click at [1222, 649] on body "Sign-up to our newsletter and save 10% on your first purchase Heading Email Fie…" at bounding box center [870, 409] width 1336 height 751
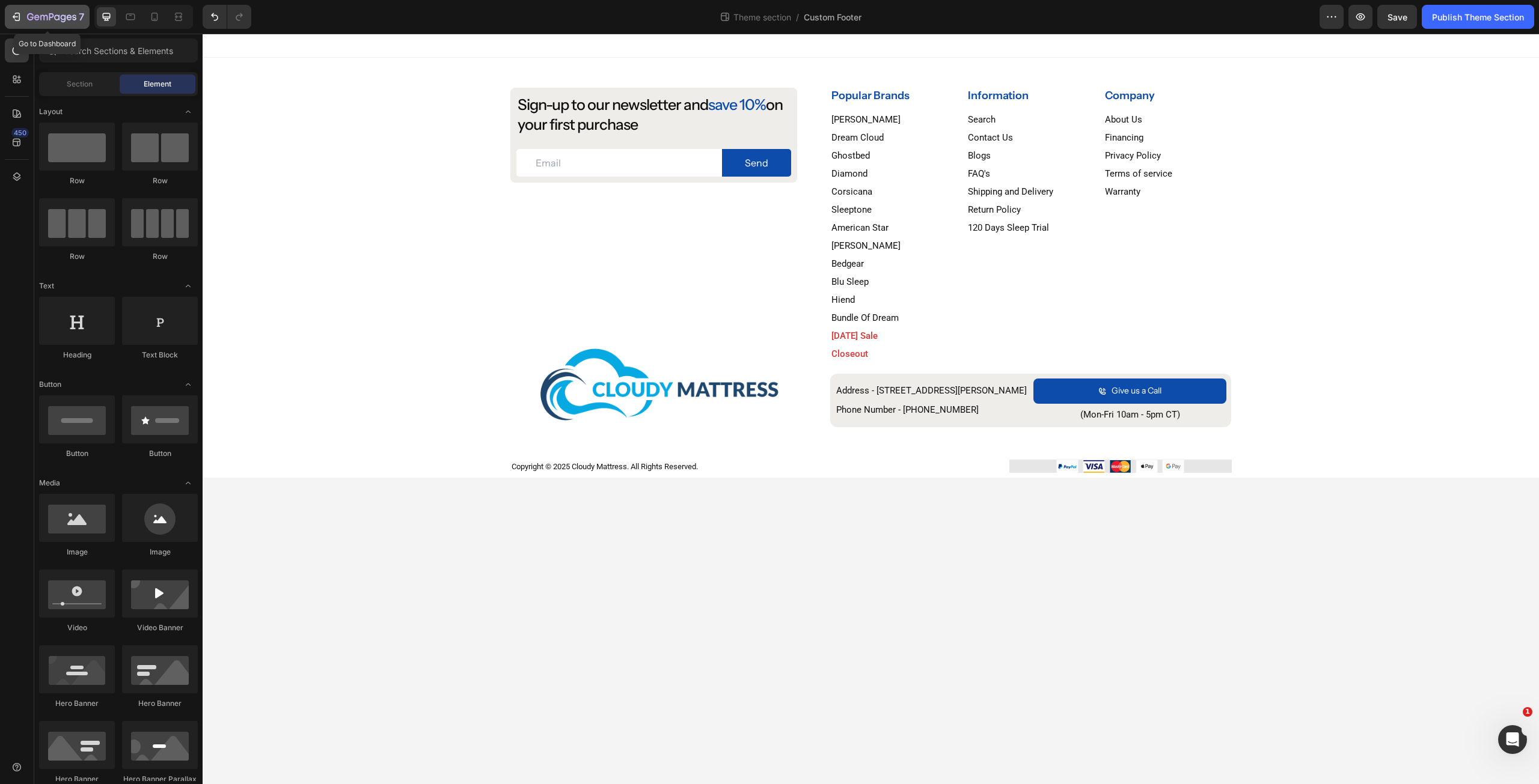
click at [13, 20] on icon "button" at bounding box center [16, 16] width 12 height 12
